Goal: Task Accomplishment & Management: Complete application form

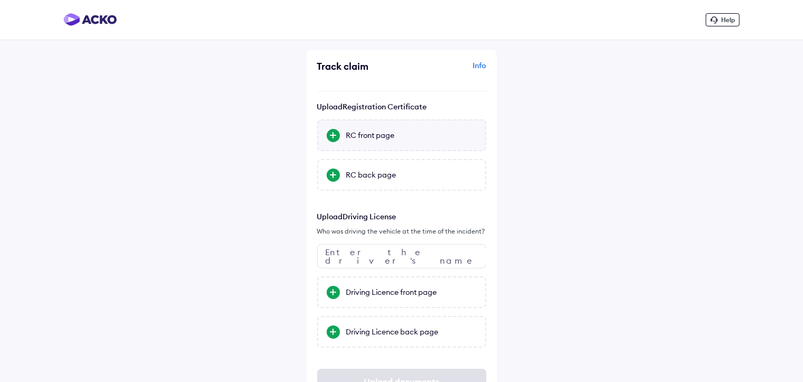
click at [385, 137] on div "RC front page" at bounding box center [411, 135] width 131 height 11
click at [0, 0] on input "RC front page" at bounding box center [0, 0] width 0 height 0
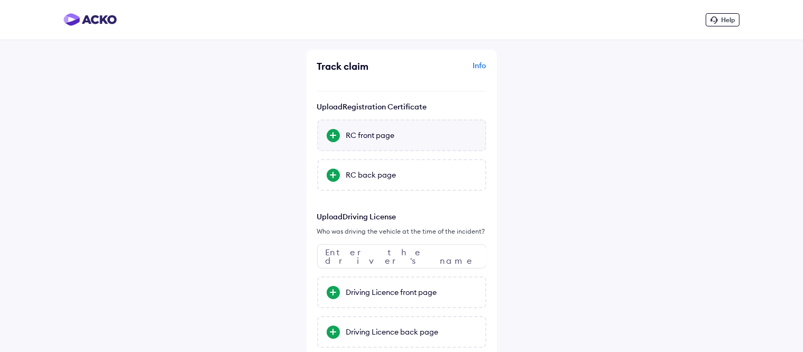
click at [348, 139] on div "RC front page" at bounding box center [411, 135] width 131 height 11
click at [0, 0] on input "RC front page" at bounding box center [0, 0] width 0 height 0
click at [389, 177] on div "RC back page" at bounding box center [411, 175] width 131 height 11
click at [0, 0] on input "RC back page" at bounding box center [0, 0] width 0 height 0
click at [383, 291] on div "Driving Licence front page" at bounding box center [411, 292] width 131 height 11
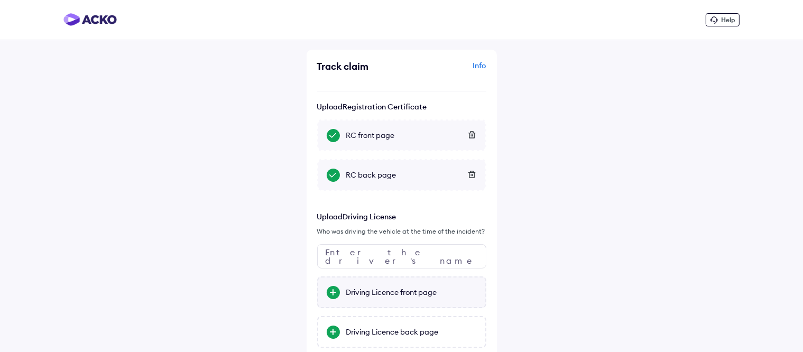
click at [0, 0] on input "Driving Licence front page" at bounding box center [0, 0] width 0 height 0
click at [391, 335] on div "Driving Licence back page" at bounding box center [411, 332] width 131 height 11
click at [0, 0] on input "Driving Licence back page" at bounding box center [0, 0] width 0 height 0
click at [398, 253] on input "text" at bounding box center [401, 256] width 169 height 24
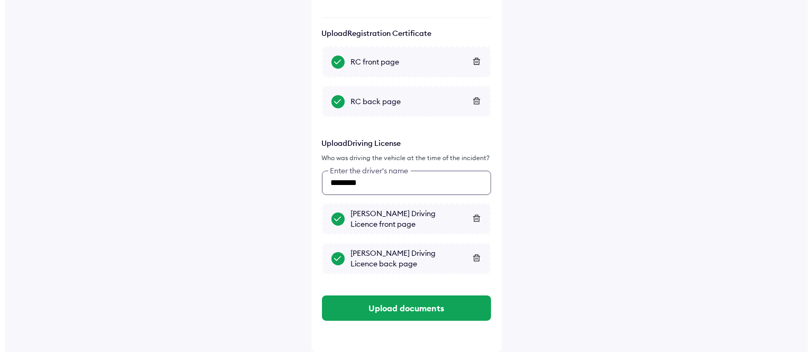
scroll to position [74, 0]
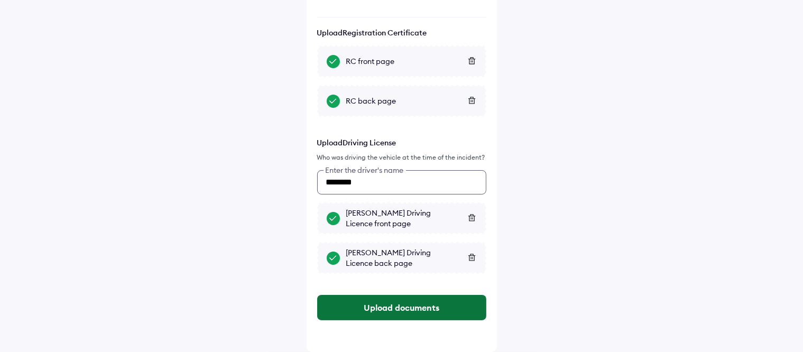
type input "********"
click at [403, 308] on button "Upload documents" at bounding box center [401, 307] width 169 height 25
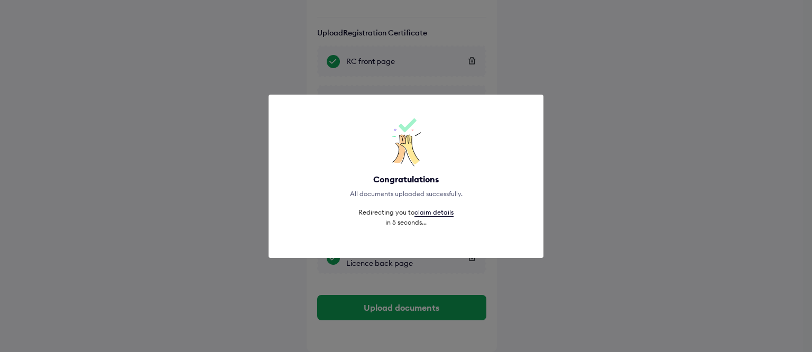
click at [429, 214] on link "claim details" at bounding box center [434, 212] width 39 height 8
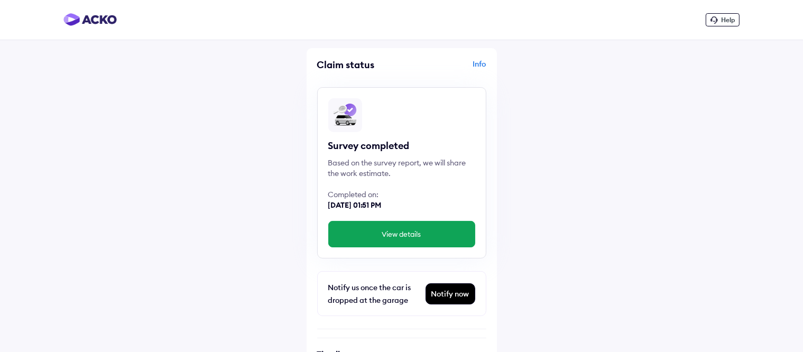
click at [420, 236] on button "View details" at bounding box center [401, 234] width 147 height 26
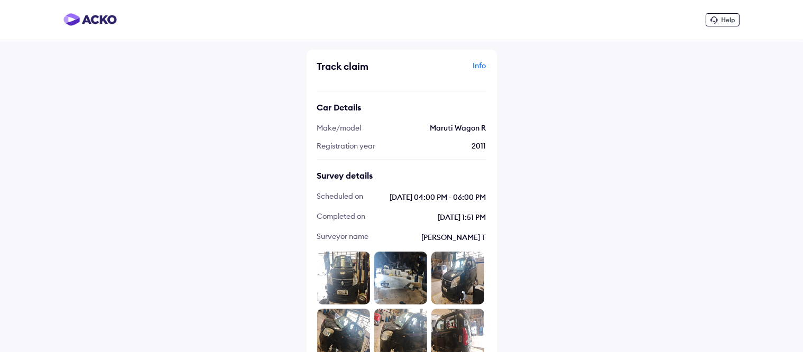
click at [344, 281] on img at bounding box center [343, 278] width 53 height 53
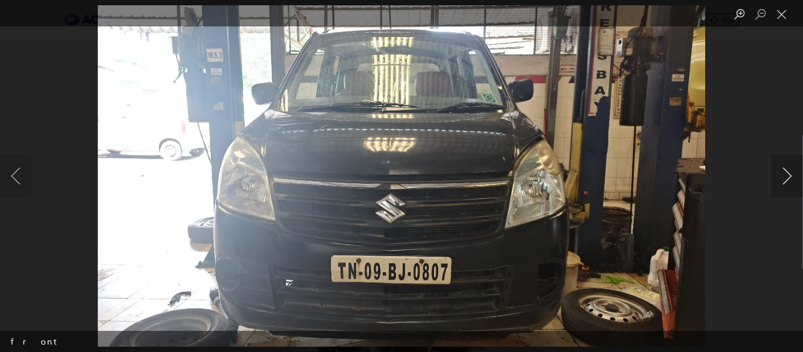
click at [792, 178] on button "Next image" at bounding box center [788, 176] width 32 height 42
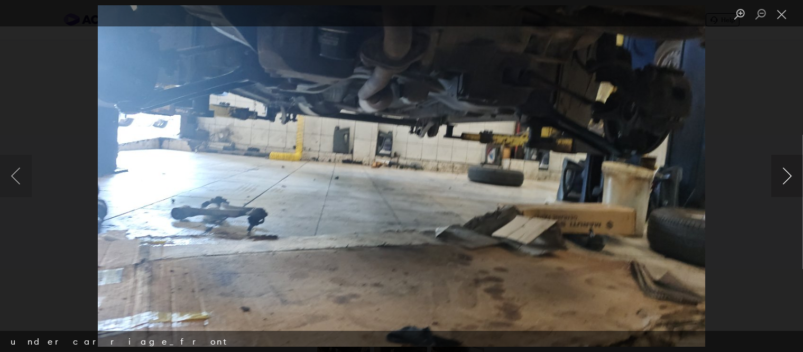
click at [792, 178] on button "Next image" at bounding box center [788, 176] width 32 height 42
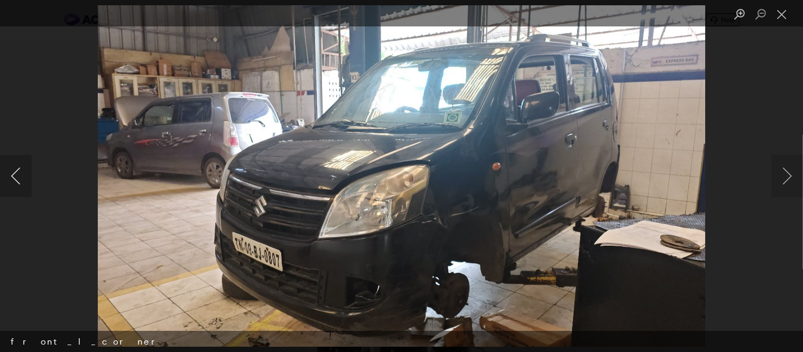
click at [20, 167] on button "Previous image" at bounding box center [16, 176] width 32 height 42
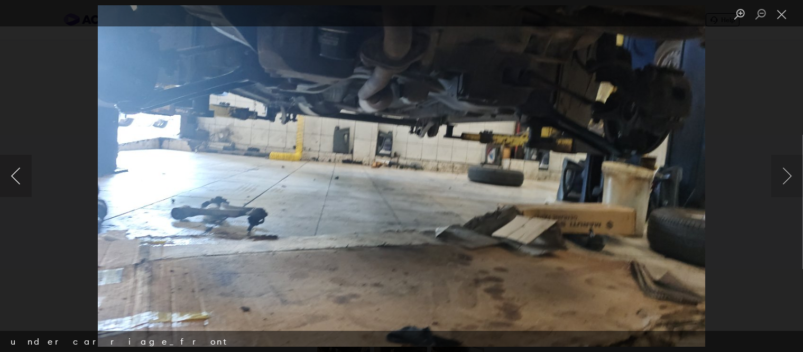
click at [20, 167] on button "Previous image" at bounding box center [16, 176] width 32 height 42
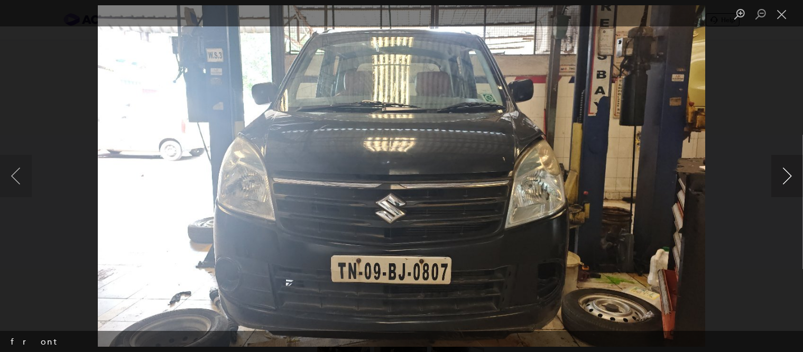
click at [792, 177] on button "Next image" at bounding box center [788, 176] width 32 height 42
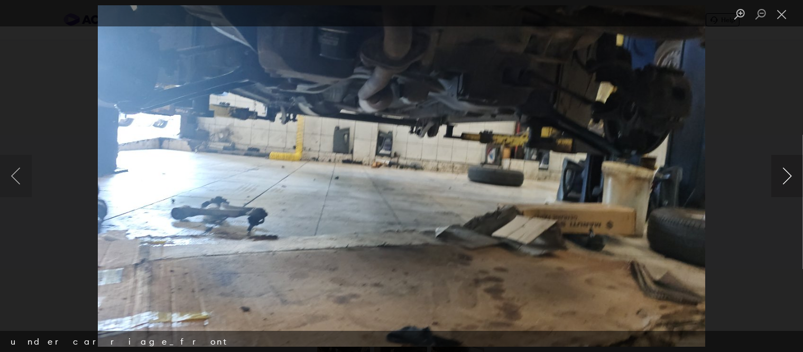
click at [792, 177] on button "Next image" at bounding box center [788, 176] width 32 height 42
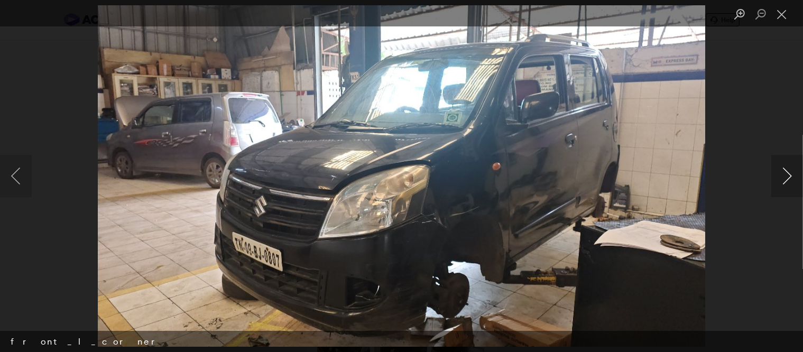
click at [790, 176] on button "Next image" at bounding box center [788, 176] width 32 height 42
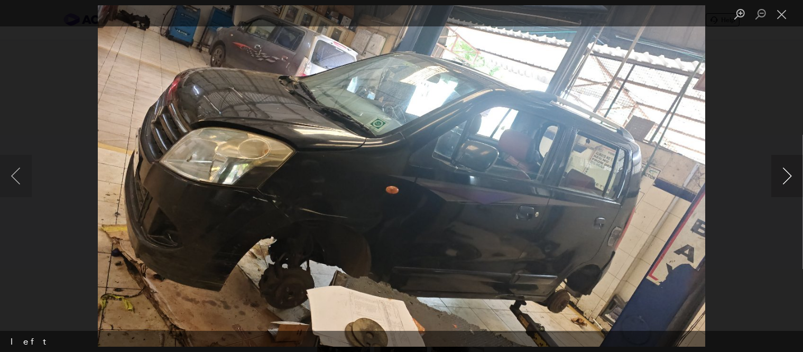
click at [790, 176] on button "Next image" at bounding box center [788, 176] width 32 height 42
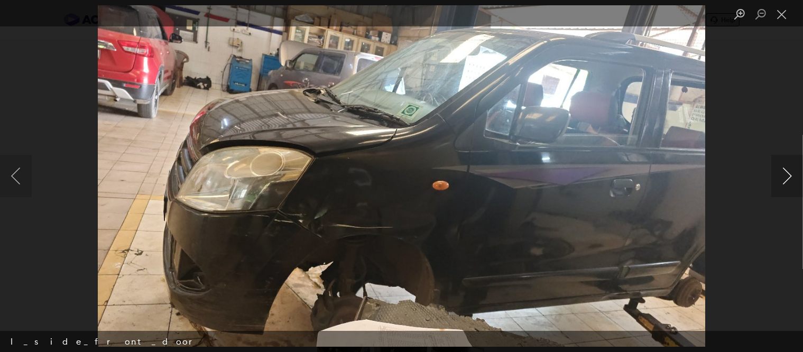
click at [790, 176] on button "Next image" at bounding box center [788, 176] width 32 height 42
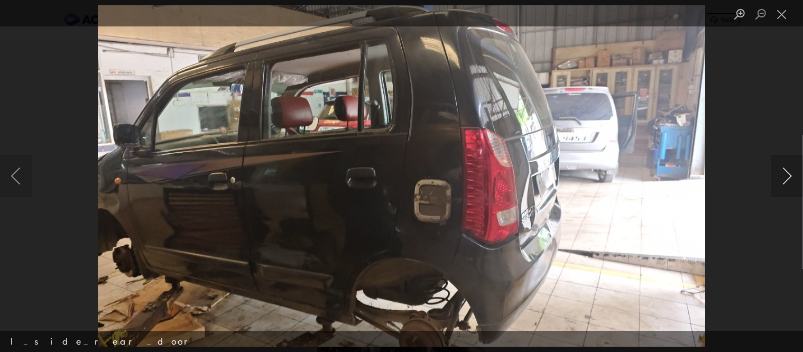
click at [790, 176] on button "Next image" at bounding box center [788, 176] width 32 height 42
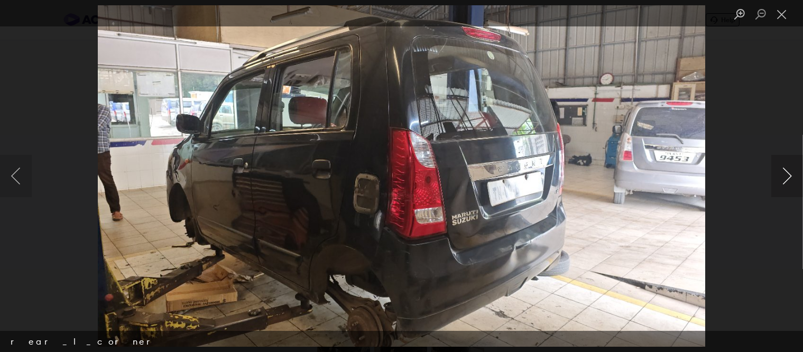
click at [790, 176] on button "Next image" at bounding box center [788, 176] width 32 height 42
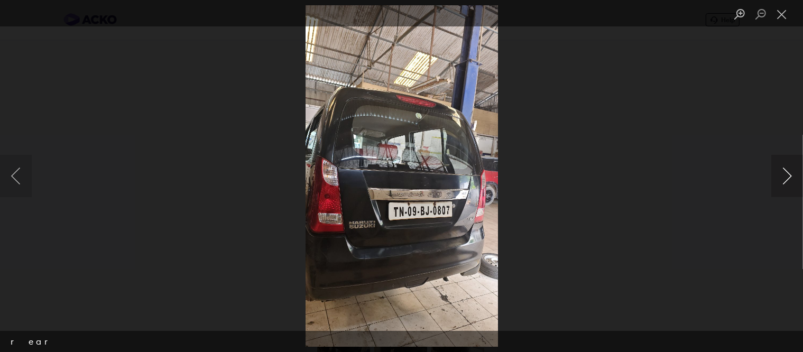
click at [790, 176] on button "Next image" at bounding box center [788, 176] width 32 height 42
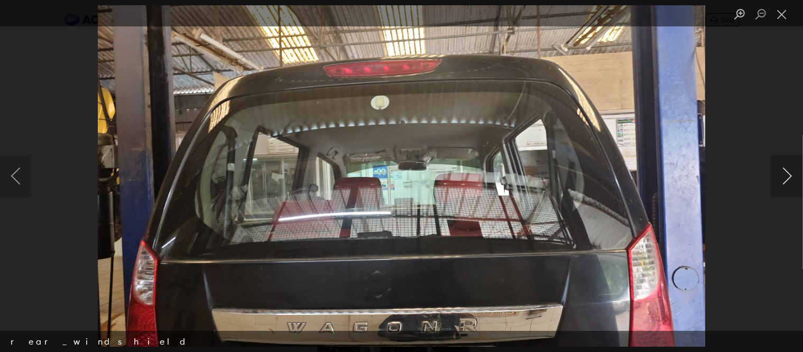
click at [790, 176] on button "Next image" at bounding box center [788, 176] width 32 height 42
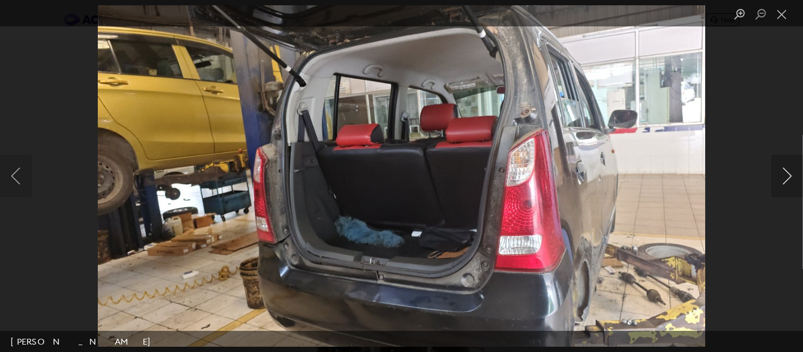
click at [790, 176] on button "Next image" at bounding box center [788, 176] width 32 height 42
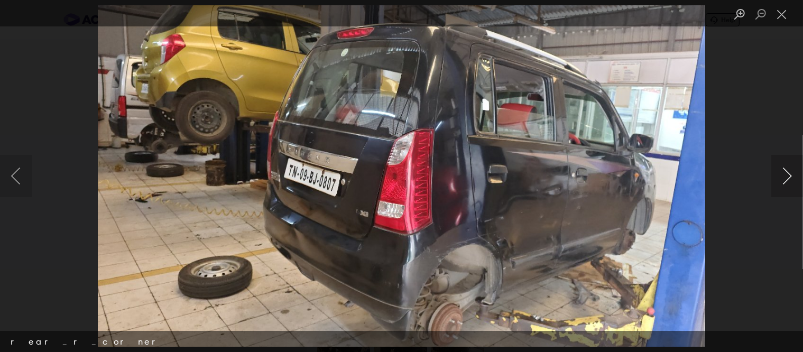
click at [790, 176] on button "Next image" at bounding box center [788, 176] width 32 height 42
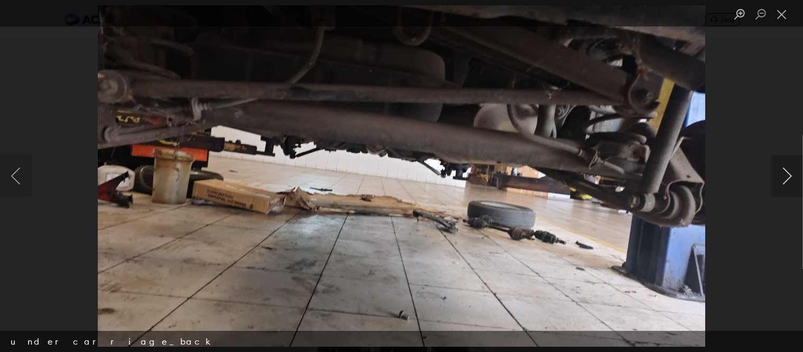
click at [790, 176] on button "Next image" at bounding box center [788, 176] width 32 height 42
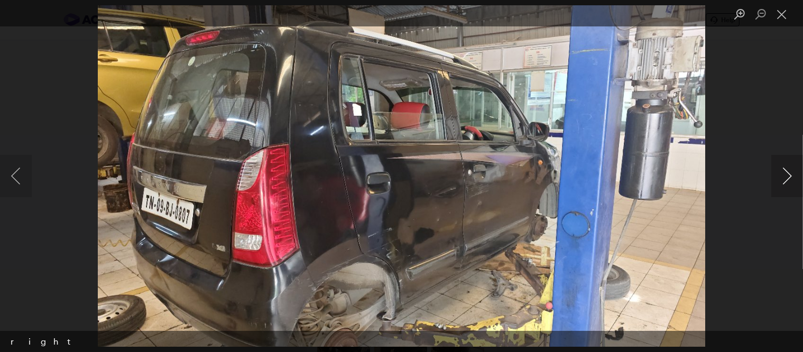
click at [790, 176] on button "Next image" at bounding box center [788, 176] width 32 height 42
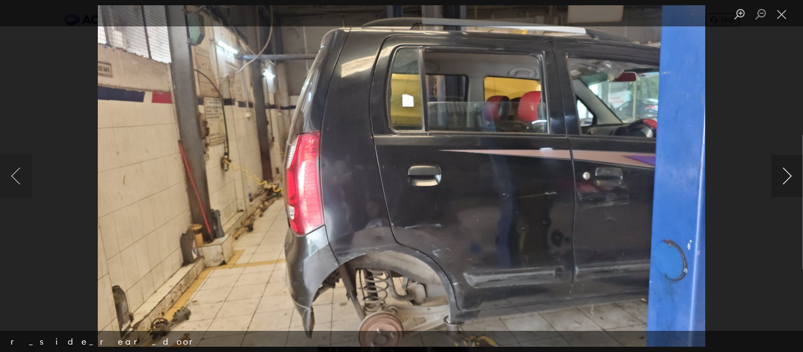
click at [790, 176] on button "Next image" at bounding box center [788, 176] width 32 height 42
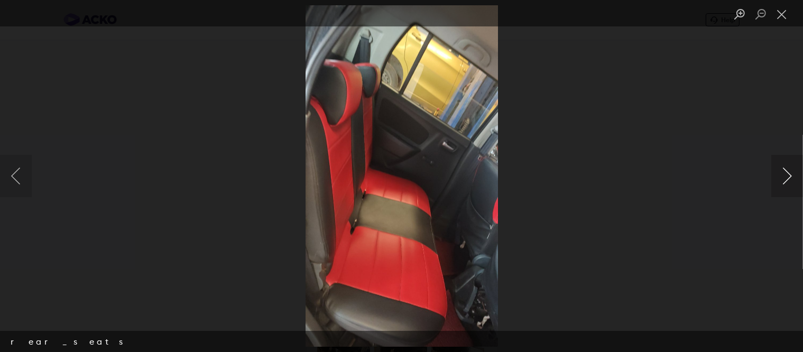
click at [790, 176] on button "Next image" at bounding box center [788, 176] width 32 height 42
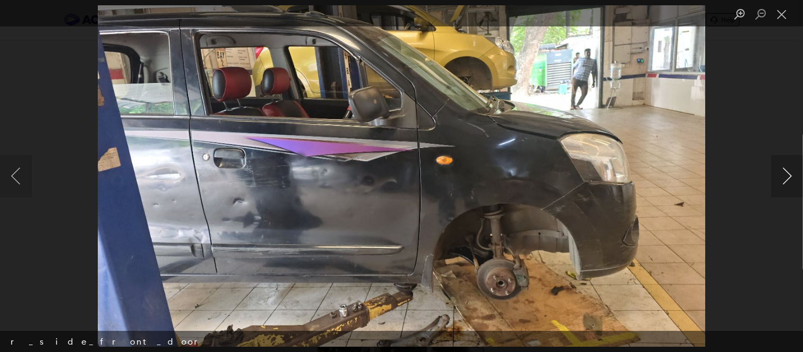
click at [790, 176] on button "Next image" at bounding box center [788, 176] width 32 height 42
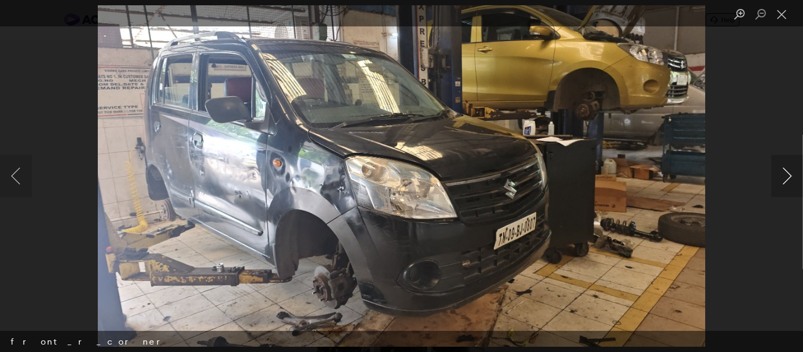
click at [790, 176] on button "Next image" at bounding box center [788, 176] width 32 height 42
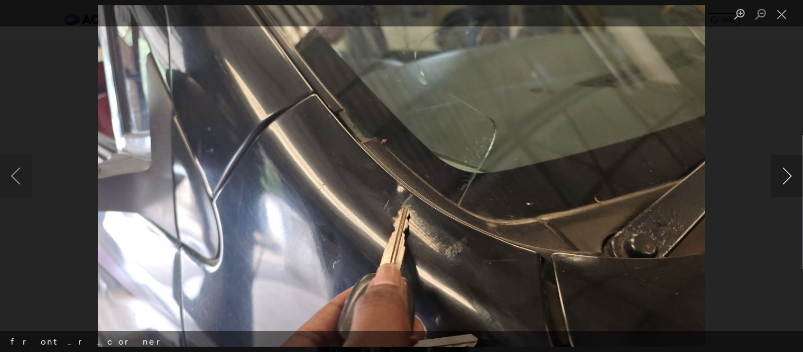
click at [790, 176] on button "Next image" at bounding box center [788, 176] width 32 height 42
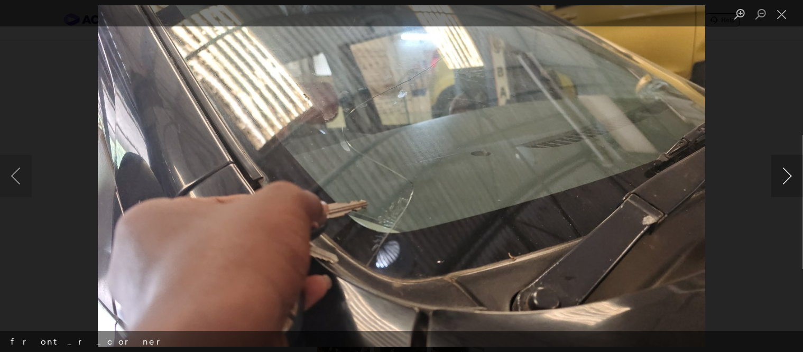
click at [790, 176] on button "Next image" at bounding box center [788, 176] width 32 height 42
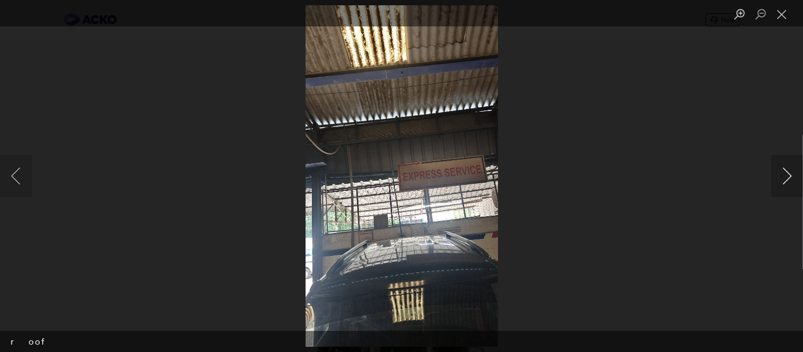
click at [790, 176] on button "Next image" at bounding box center [788, 176] width 32 height 42
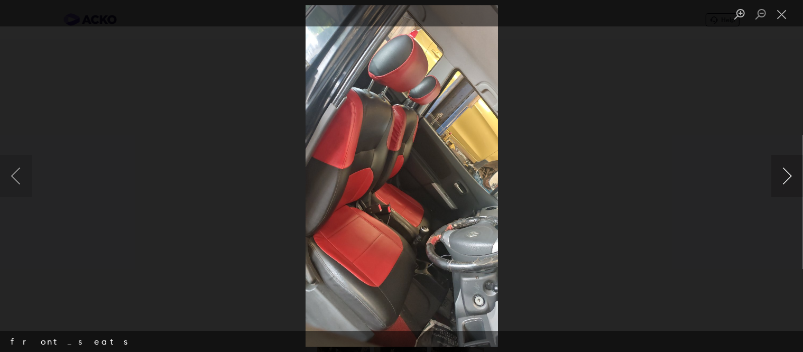
click at [790, 176] on button "Next image" at bounding box center [788, 176] width 32 height 42
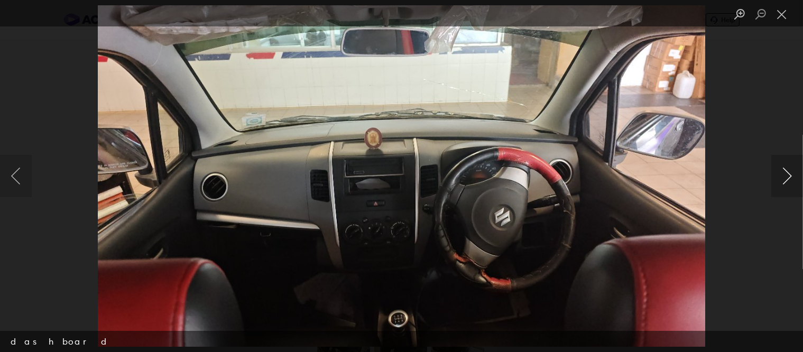
click at [790, 176] on button "Next image" at bounding box center [788, 176] width 32 height 42
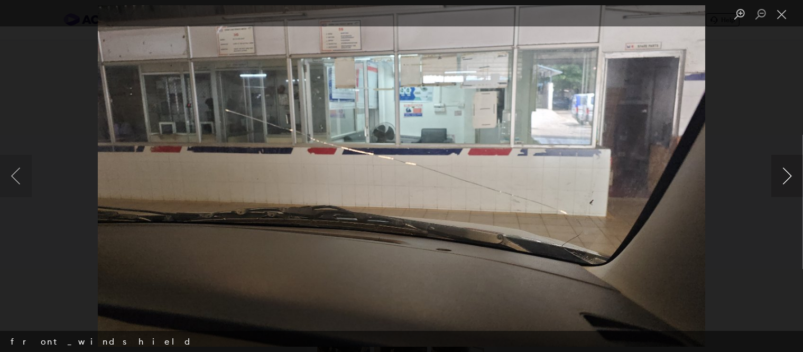
click at [790, 176] on button "Next image" at bounding box center [788, 176] width 32 height 42
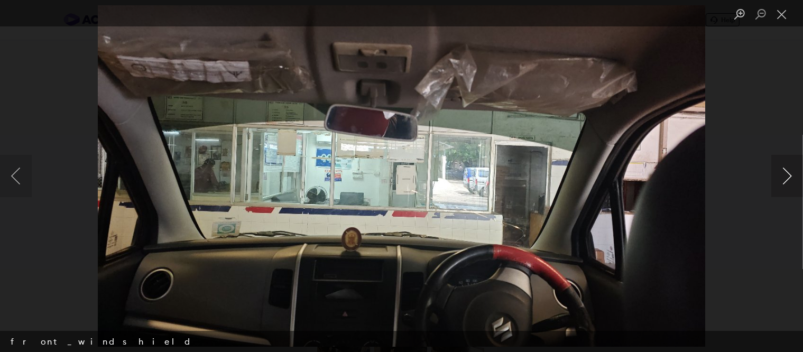
click at [790, 176] on button "Next image" at bounding box center [788, 176] width 32 height 42
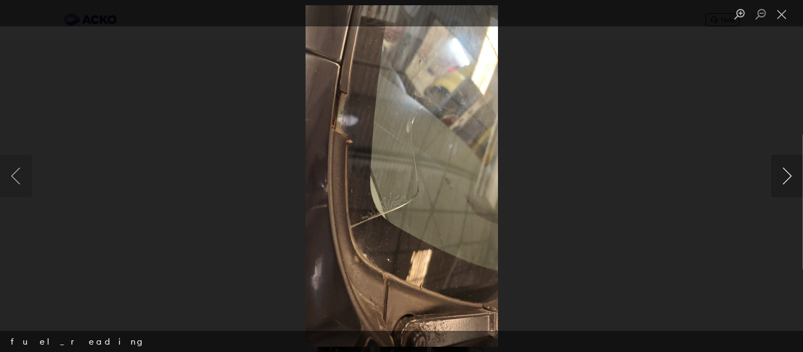
click at [790, 176] on button "Next image" at bounding box center [788, 176] width 32 height 42
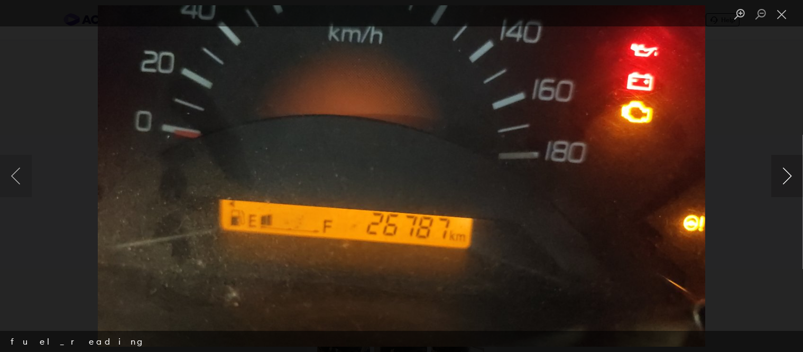
click at [790, 176] on button "Next image" at bounding box center [788, 176] width 32 height 42
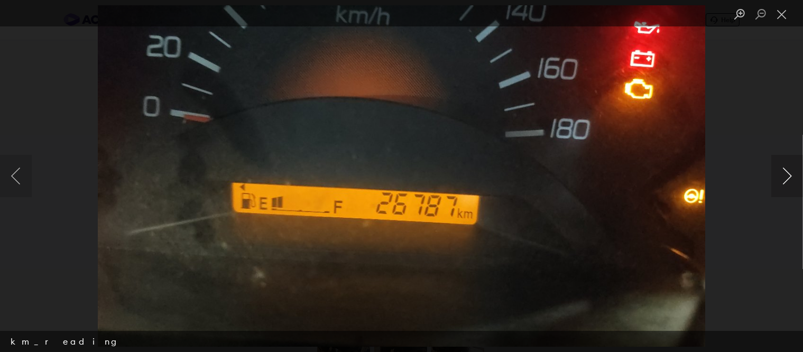
click at [790, 176] on button "Next image" at bounding box center [788, 176] width 32 height 42
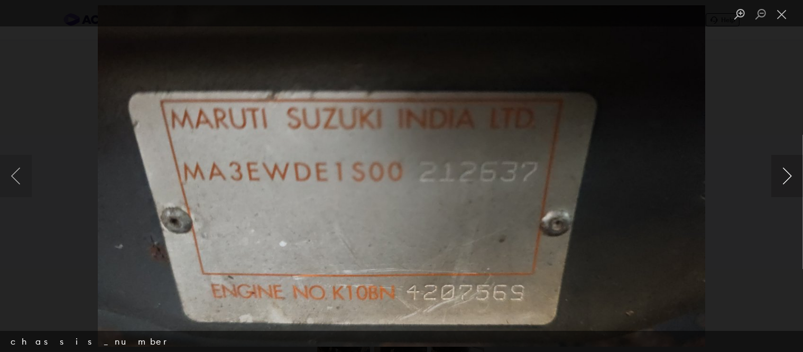
click at [790, 176] on button "Next image" at bounding box center [788, 176] width 32 height 42
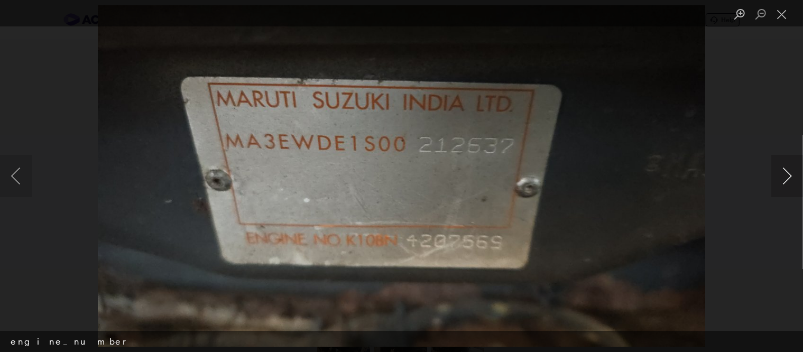
click at [790, 176] on button "Next image" at bounding box center [788, 176] width 32 height 42
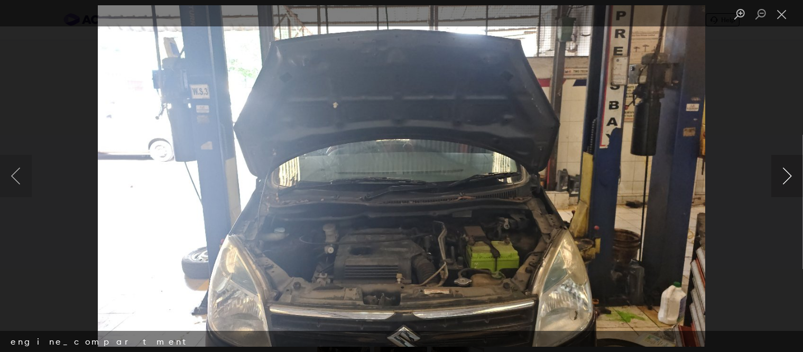
click at [790, 176] on button "Next image" at bounding box center [788, 176] width 32 height 42
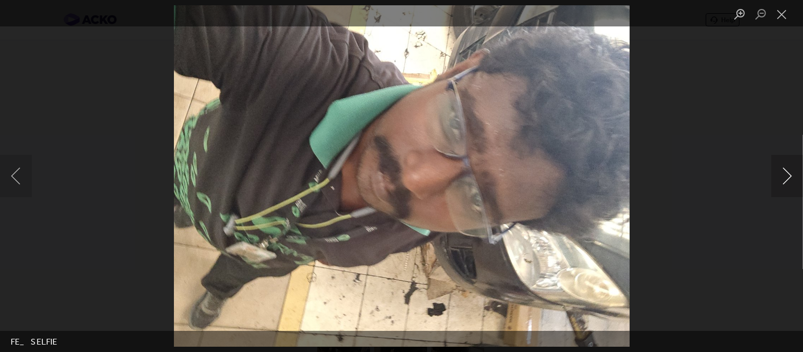
click at [790, 176] on button "Next image" at bounding box center [788, 176] width 32 height 42
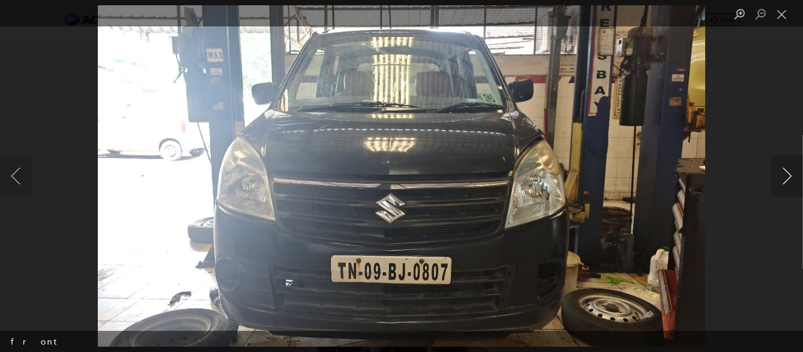
click at [790, 176] on button "Next image" at bounding box center [788, 176] width 32 height 42
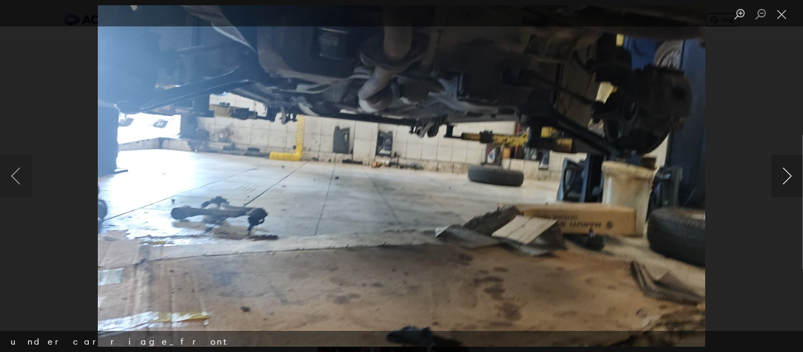
click at [790, 176] on button "Next image" at bounding box center [788, 176] width 32 height 42
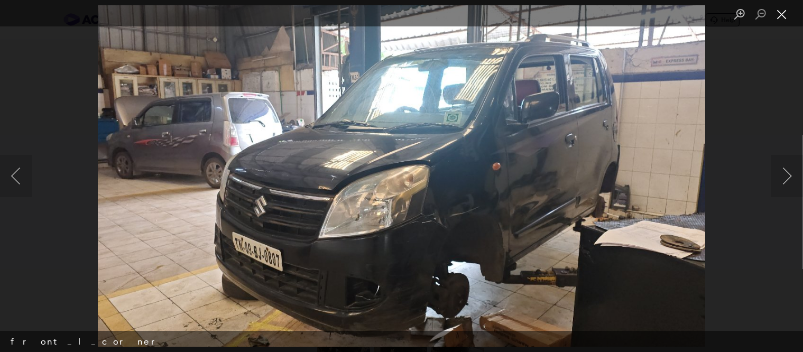
click at [781, 14] on button "Close lightbox" at bounding box center [782, 14] width 21 height 19
